Goal: Browse casually: Explore the website without a specific task or goal

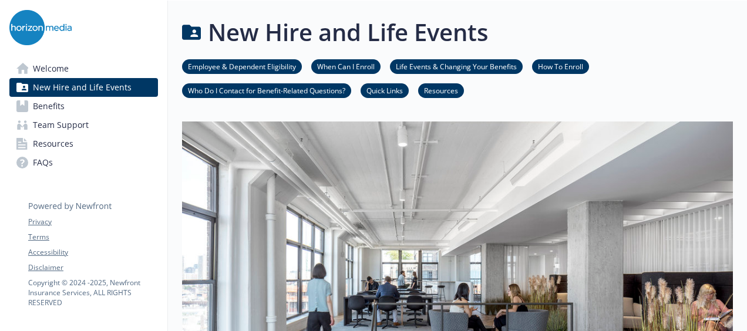
scroll to position [117, 9]
